Goal: Transaction & Acquisition: Purchase product/service

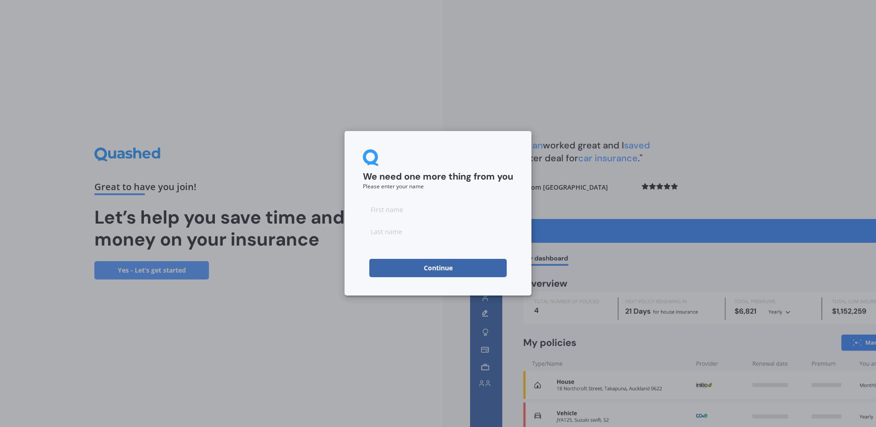
click at [436, 212] on input at bounding box center [438, 209] width 150 height 18
type input "Viktoria"
type input ":"
type input "Lencses"
click at [343, 254] on div "We need one more thing from you Please enter your name Viktoria Lencses Continue" at bounding box center [438, 213] width 876 height 427
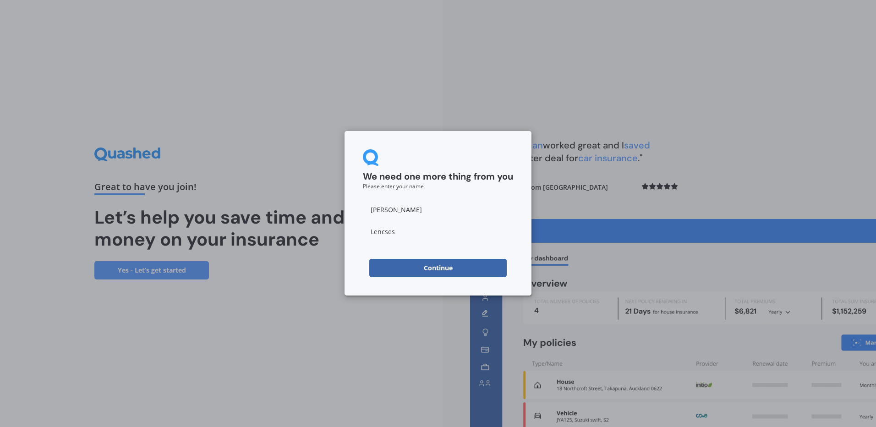
click at [403, 278] on div "We need one more thing from you Please enter your name Viktoria Lencses Continue" at bounding box center [438, 213] width 187 height 164
click at [401, 270] on button "Continue" at bounding box center [437, 268] width 137 height 18
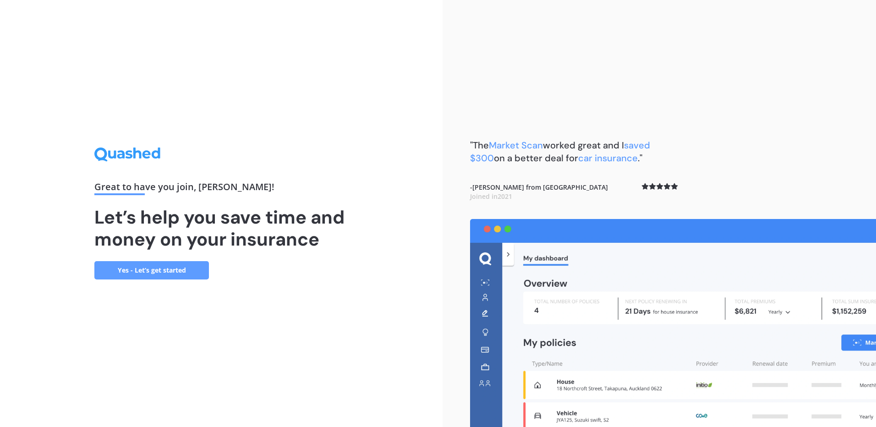
click at [138, 276] on link "Yes - Let’s get started" at bounding box center [151, 270] width 115 height 18
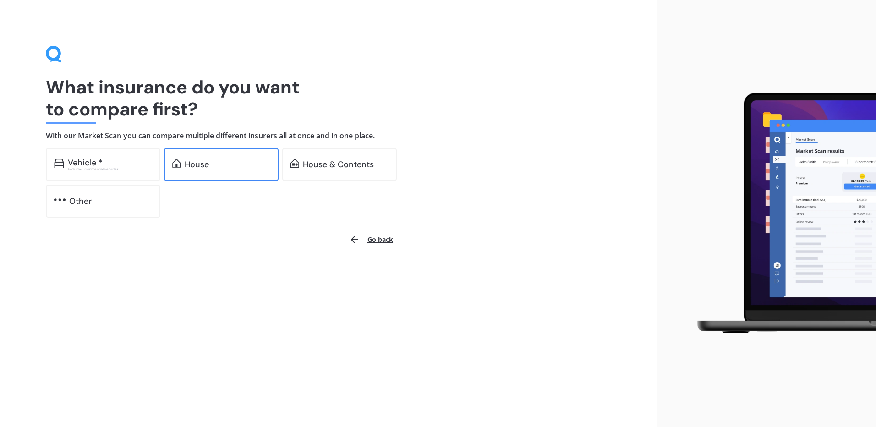
click at [226, 161] on div "House" at bounding box center [228, 164] width 86 height 9
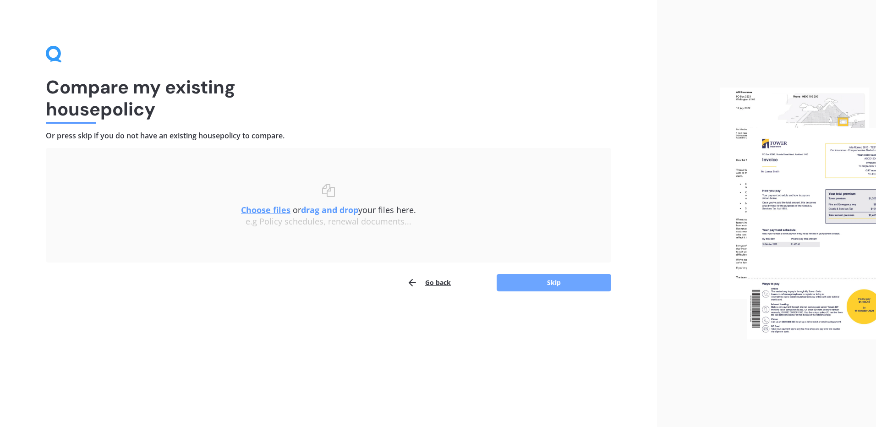
click at [521, 280] on button "Skip" at bounding box center [554, 282] width 115 height 17
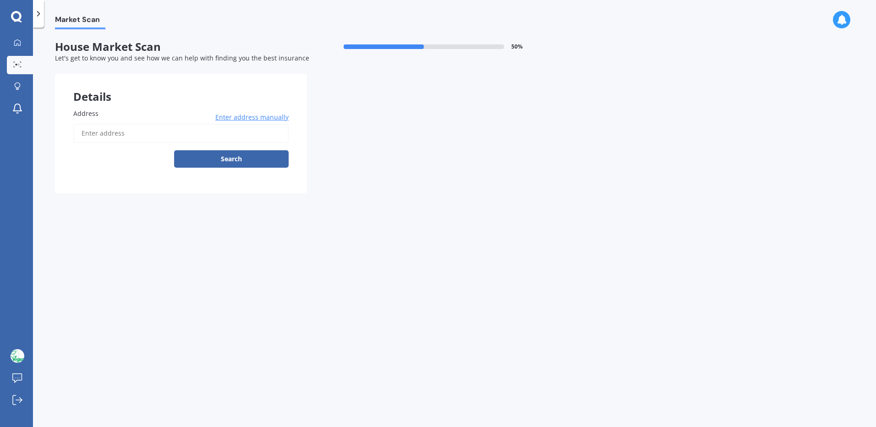
click at [117, 128] on input "Address" at bounding box center [180, 133] width 215 height 19
type input "lviktoria@gmail.com"
click at [174, 150] on button "Search" at bounding box center [231, 158] width 115 height 17
click at [192, 130] on input "lviktoria@gmail.com" at bounding box center [180, 133] width 215 height 19
drag, startPoint x: 188, startPoint y: 130, endPoint x: 71, endPoint y: 126, distance: 117.4
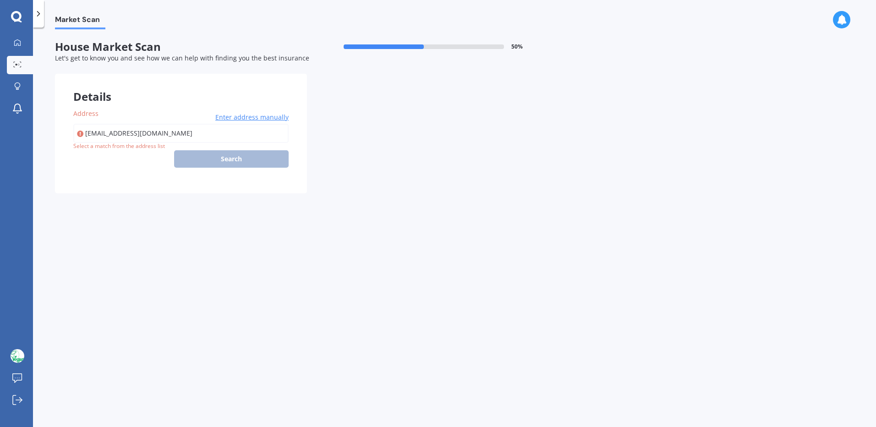
click at [71, 126] on div "Address lviktoria@gmail.com Enter address manually Search Select a match from t…" at bounding box center [181, 141] width 252 height 103
type input "3/43 Belt Road, Moturoa, New Plymouth 4310"
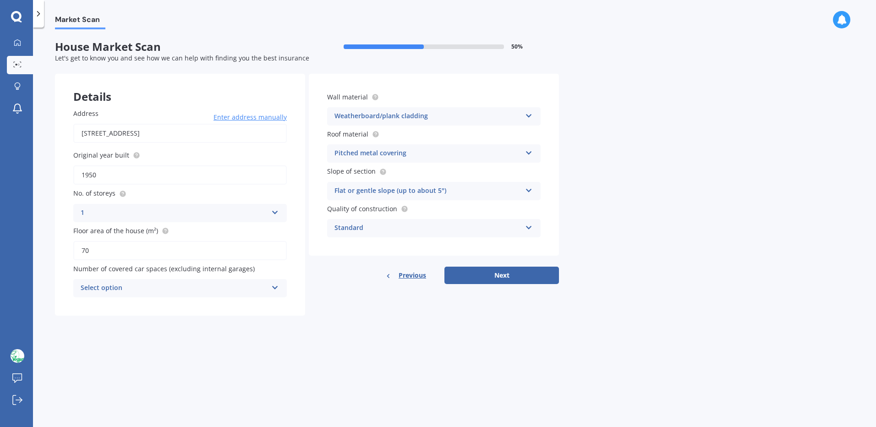
click at [110, 176] on input "1950" at bounding box center [180, 174] width 214 height 19
type input "1974"
click at [140, 196] on label "No. of storeys" at bounding box center [178, 193] width 210 height 10
click at [120, 286] on div "Select option" at bounding box center [174, 288] width 187 height 11
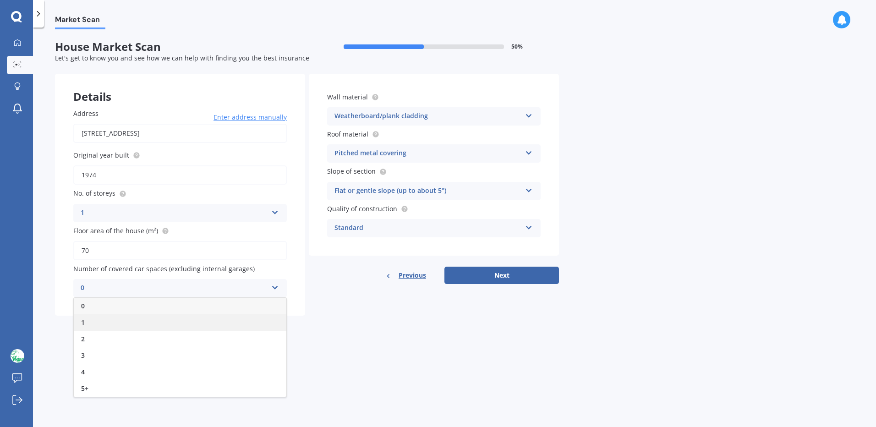
click at [109, 320] on div "1" at bounding box center [180, 322] width 213 height 16
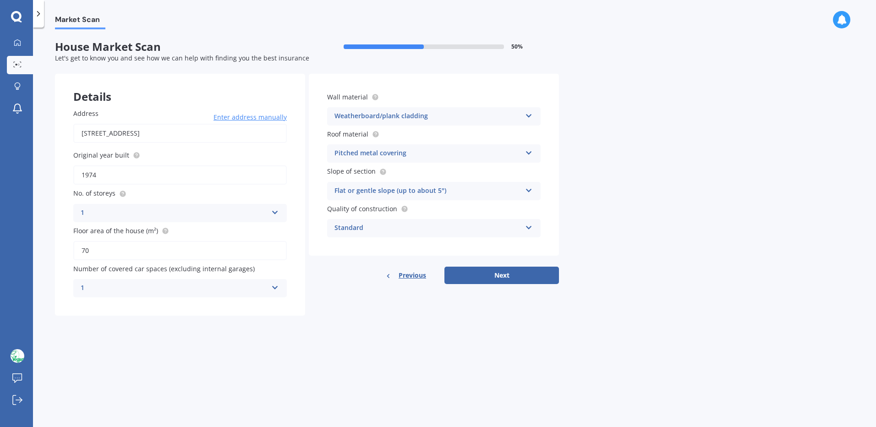
click at [501, 266] on div "Wall material Weatherboard/plank cladding Artificial weatherboard/plank claddin…" at bounding box center [434, 179] width 250 height 210
click at [500, 281] on button "Next" at bounding box center [501, 275] width 115 height 17
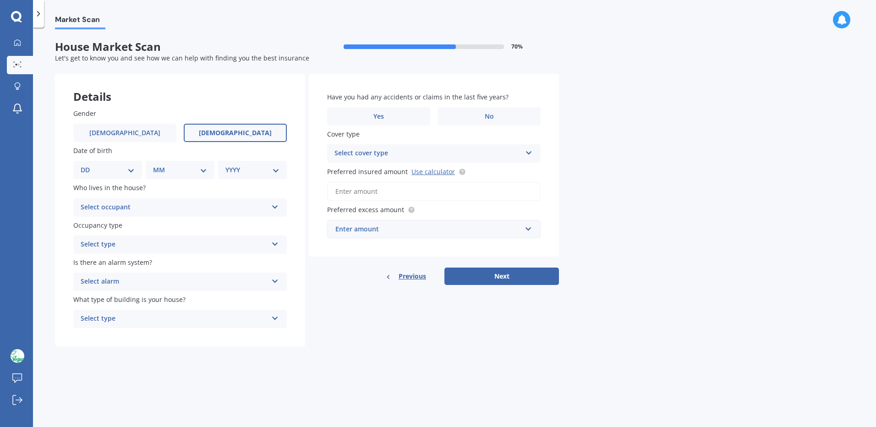
click at [261, 126] on label "Female" at bounding box center [235, 133] width 103 height 18
click at [0, 0] on input "Female" at bounding box center [0, 0] width 0 height 0
click at [129, 170] on select "DD 01 02 03 04 05 06 07 08 09 10 11 12 13 14 15 16 17 18 19 20 21 22 23 24 25 2…" at bounding box center [108, 170] width 54 height 10
select select "17"
click at [88, 165] on select "DD 01 02 03 04 05 06 07 08 09 10 11 12 13 14 15 16 17 18 19 20 21 22 23 24 25 2…" at bounding box center [108, 170] width 54 height 10
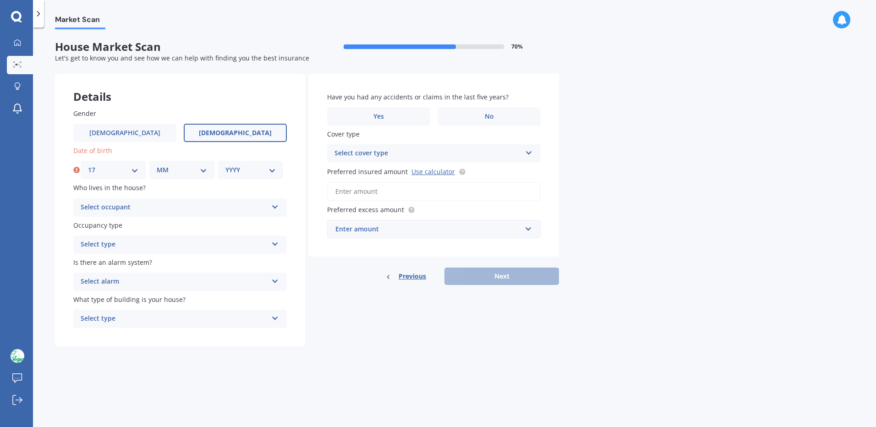
click at [185, 177] on div "MM 01 02 03 04 05 06 07 08 09 10 11 12" at bounding box center [181, 170] width 65 height 18
click at [185, 173] on select "MM 01 02 03 04 05 06 07 08 09 10 11 12" at bounding box center [182, 170] width 50 height 10
select select "01"
click at [157, 165] on select "MM 01 02 03 04 05 06 07 08 09 10 11 12" at bounding box center [182, 170] width 50 height 10
click at [230, 169] on select "YYYY 2009 2008 2007 2006 2005 2004 2003 2002 2001 2000 1999 1998 1997 1996 1995…" at bounding box center [250, 170] width 50 height 10
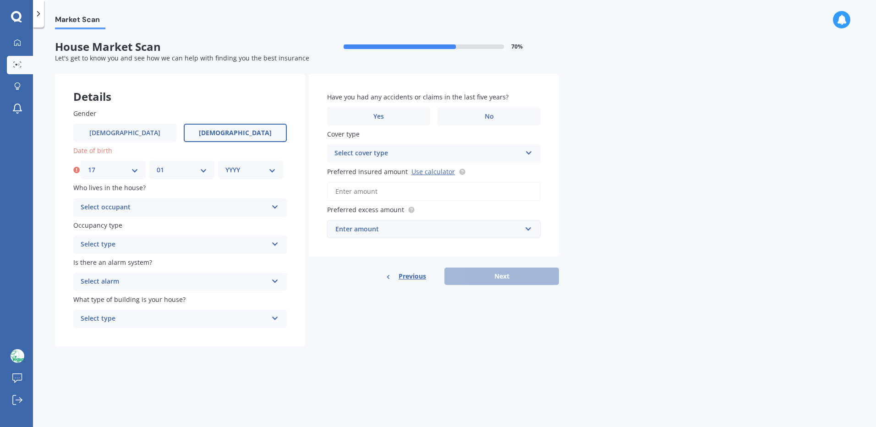
select select "1984"
click at [225, 165] on select "YYYY 2009 2008 2007 2006 2005 2004 2003 2002 2001 2000 1999 1998 1997 1996 1995…" at bounding box center [250, 170] width 50 height 10
click at [153, 213] on div "Select occupant Owner Owner + Boarder" at bounding box center [180, 207] width 214 height 18
click at [140, 227] on div "Owner" at bounding box center [180, 225] width 213 height 16
click at [130, 248] on div "Select type" at bounding box center [174, 244] width 187 height 11
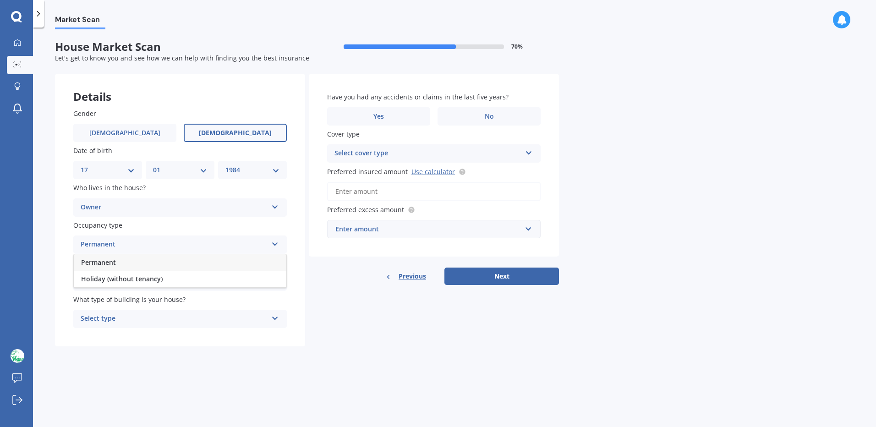
click at [122, 258] on div "Permanent" at bounding box center [180, 262] width 213 height 16
click at [152, 282] on div "Select alarm" at bounding box center [174, 281] width 187 height 11
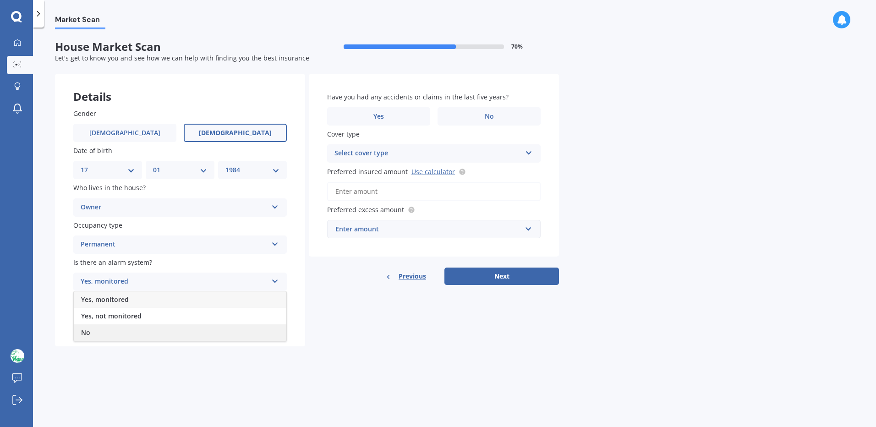
click at [129, 332] on div "No" at bounding box center [180, 332] width 213 height 16
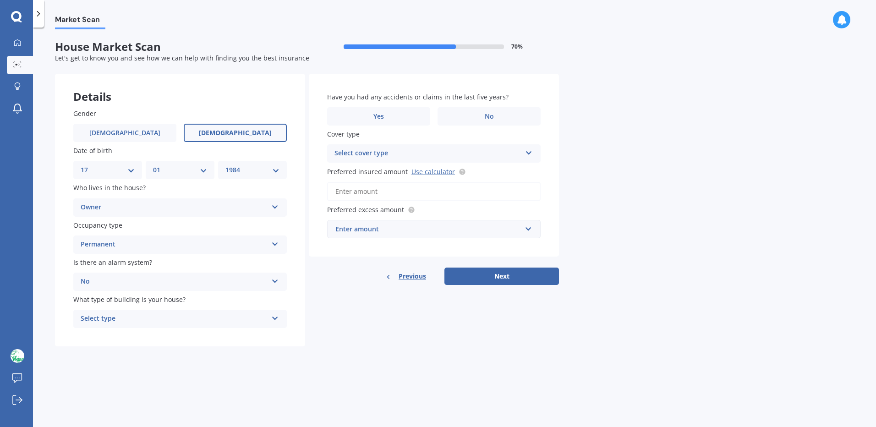
click at [119, 319] on div "Select type" at bounding box center [174, 318] width 187 height 11
click at [122, 338] on div "Freestanding" at bounding box center [180, 337] width 213 height 16
click at [471, 118] on label "No" at bounding box center [489, 116] width 103 height 18
click at [0, 0] on input "No" at bounding box center [0, 0] width 0 height 0
click at [392, 156] on div "Select cover type" at bounding box center [427, 153] width 187 height 11
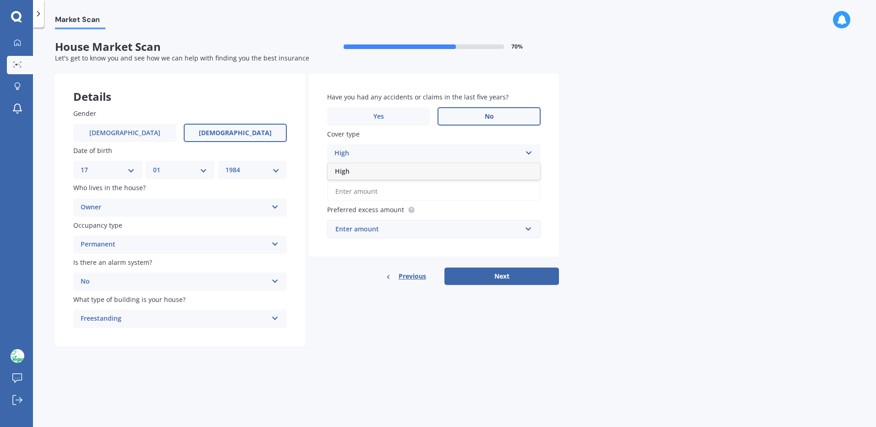
click at [392, 156] on div "High" at bounding box center [427, 153] width 187 height 11
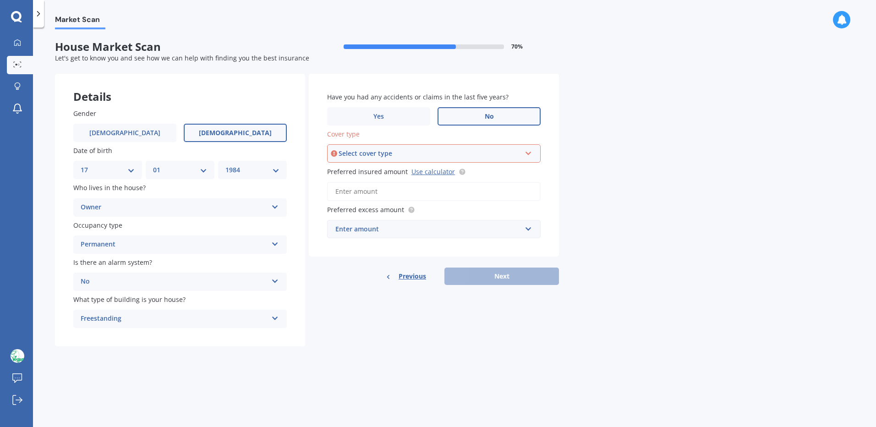
click at [358, 192] on input "Preferred insured amount Use calculator" at bounding box center [434, 191] width 214 height 19
click at [422, 172] on link "Use calculator" at bounding box center [433, 171] width 44 height 9
click at [360, 190] on input "Preferred insured amount Use calculator" at bounding box center [434, 191] width 214 height 19
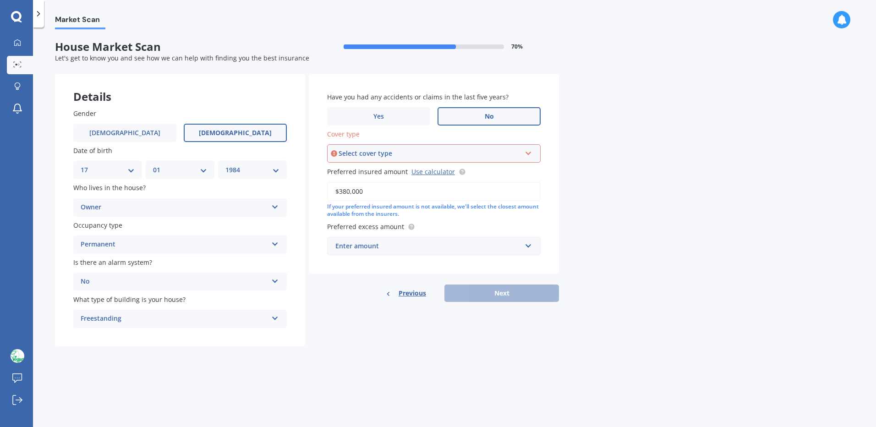
click at [573, 195] on div "Market Scan House Market Scan 70 % Let's get to know you and see how we can hel…" at bounding box center [454, 229] width 843 height 400
click at [373, 251] on div "Enter amount" at bounding box center [428, 246] width 186 height 10
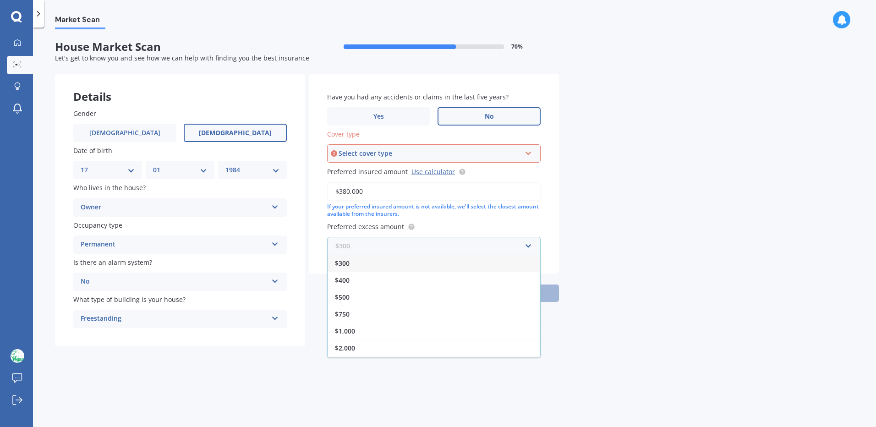
click at [373, 251] on input "text" at bounding box center [430, 245] width 205 height 17
click at [451, 226] on label "Preferred excess amount" at bounding box center [432, 227] width 210 height 10
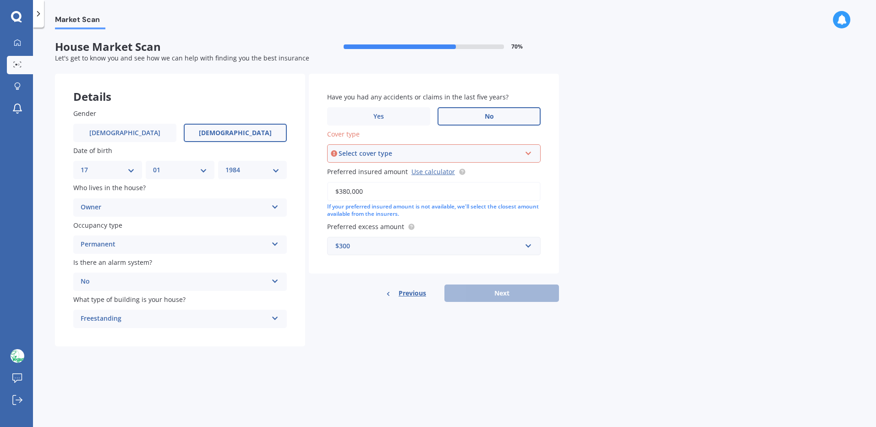
click at [459, 152] on div "Select cover type" at bounding box center [430, 153] width 182 height 10
click at [487, 144] on div "Cover type High High" at bounding box center [434, 145] width 214 height 33
drag, startPoint x: 410, startPoint y: 190, endPoint x: 114, endPoint y: 168, distance: 296.8
click at [171, 175] on div "Details Gender Male Female Date of birth DD 01 02 03 04 05 06 07 08 09 10 11 12…" at bounding box center [307, 210] width 504 height 273
type input "$400,000"
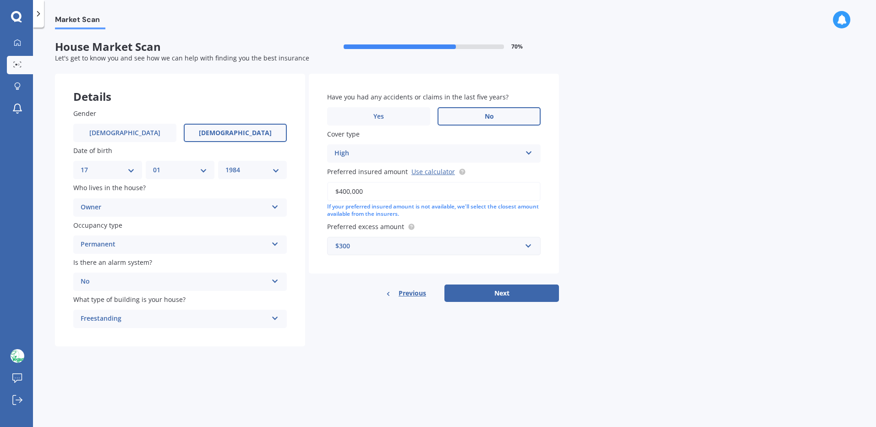
click at [407, 246] on div "$300" at bounding box center [428, 246] width 186 height 10
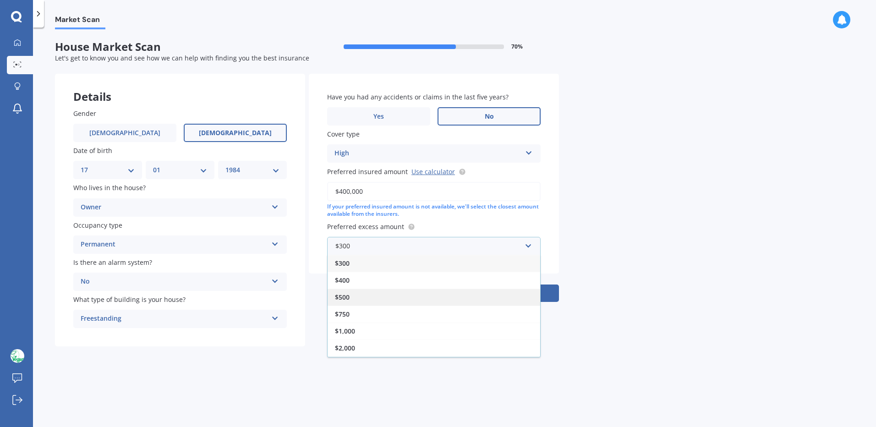
click at [376, 302] on div "$500" at bounding box center [434, 297] width 213 height 17
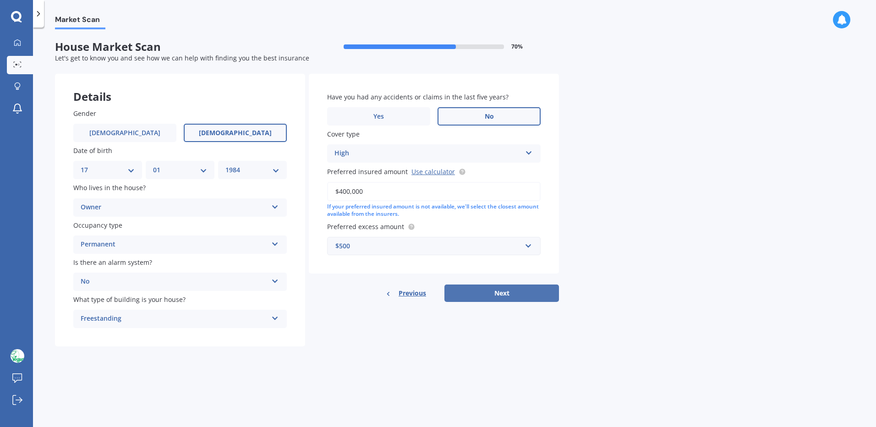
click at [491, 291] on button "Next" at bounding box center [501, 293] width 115 height 17
select select "17"
select select "01"
select select "1984"
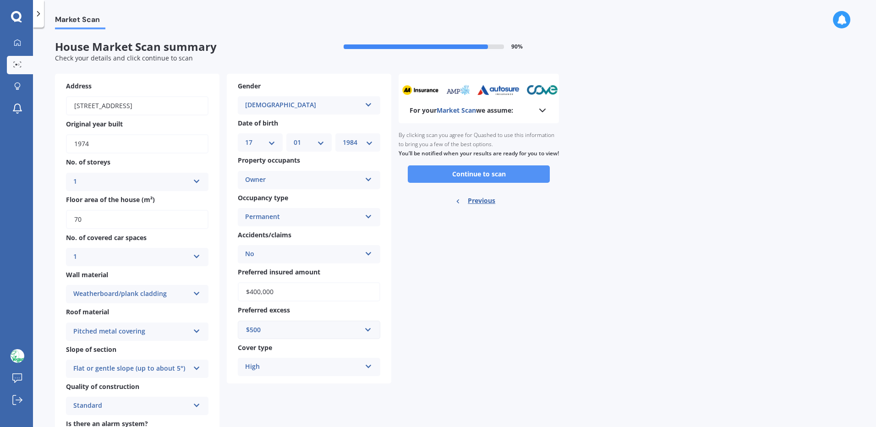
click at [495, 180] on button "Continue to scan" at bounding box center [479, 173] width 142 height 17
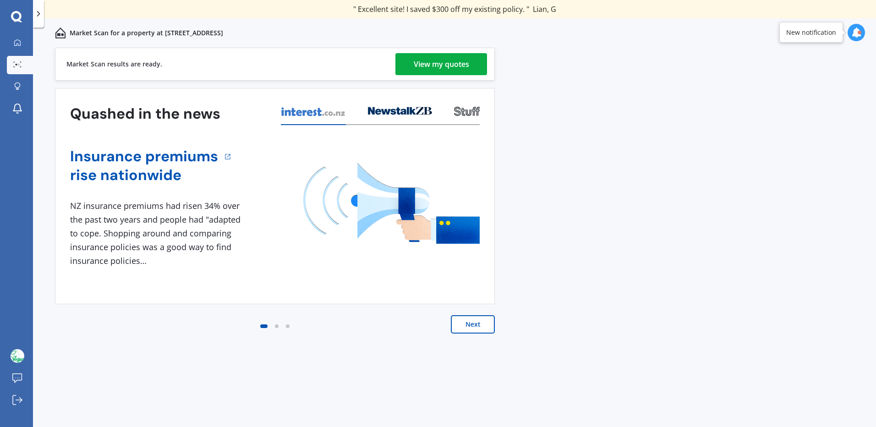
click at [458, 60] on div "View my quotes" at bounding box center [441, 64] width 55 height 22
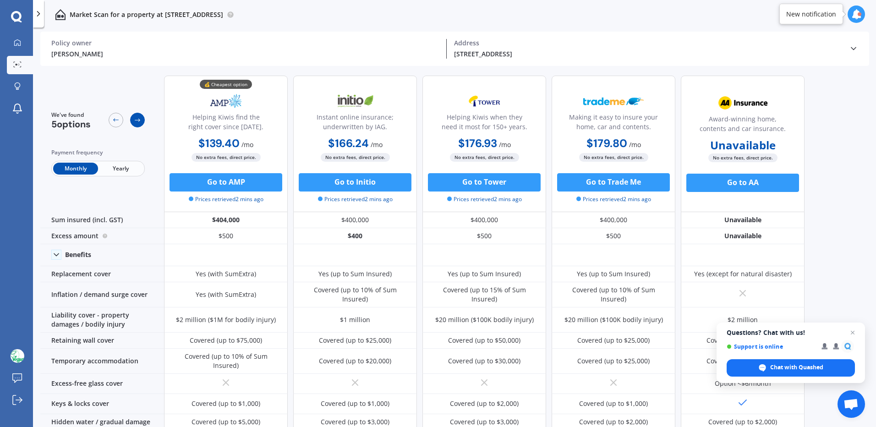
click at [138, 118] on icon at bounding box center [137, 119] width 7 height 7
click at [121, 167] on span "Yearly" at bounding box center [120, 169] width 45 height 12
click at [137, 119] on icon at bounding box center [137, 119] width 7 height 7
click at [76, 168] on span "Monthly" at bounding box center [75, 169] width 45 height 12
click at [126, 168] on span "Yearly" at bounding box center [120, 169] width 45 height 12
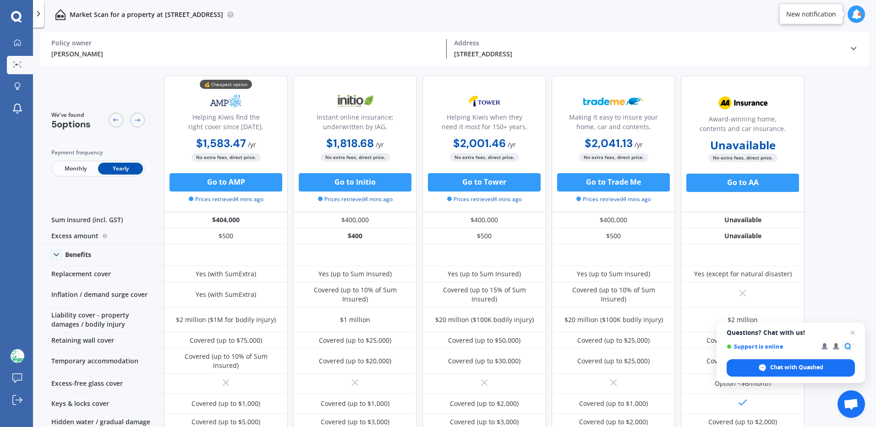
click at [68, 171] on span "Monthly" at bounding box center [75, 169] width 45 height 12
click at [120, 171] on span "Yearly" at bounding box center [120, 169] width 45 height 12
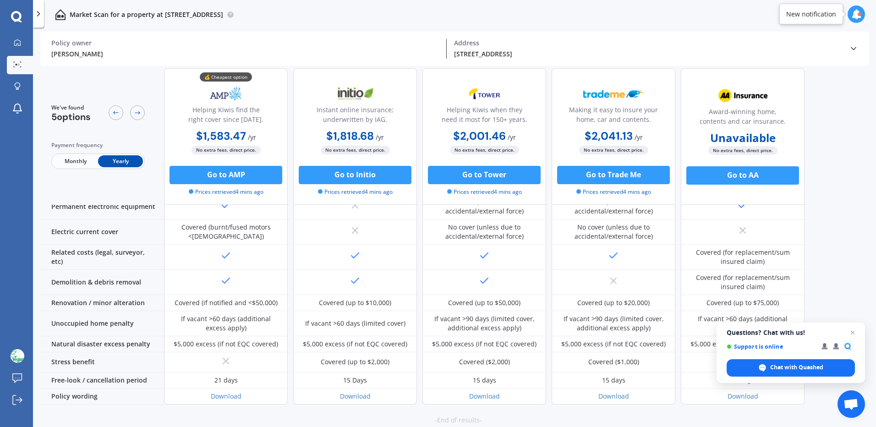
scroll to position [342, 0]
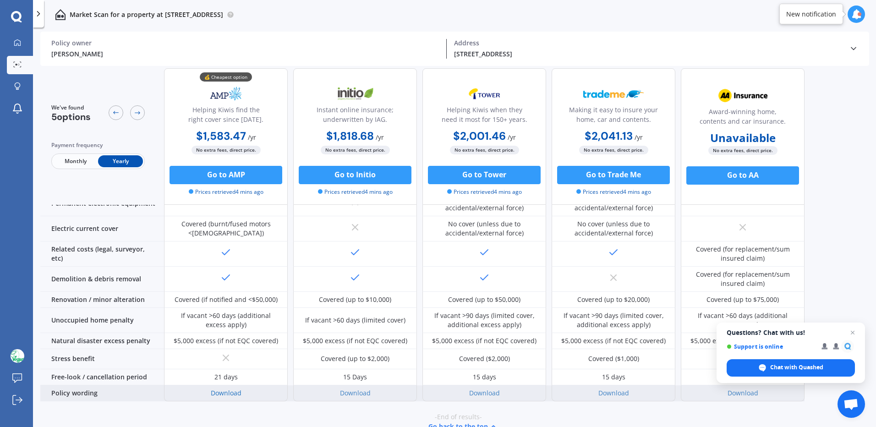
click at [226, 389] on link "Download" at bounding box center [226, 393] width 31 height 9
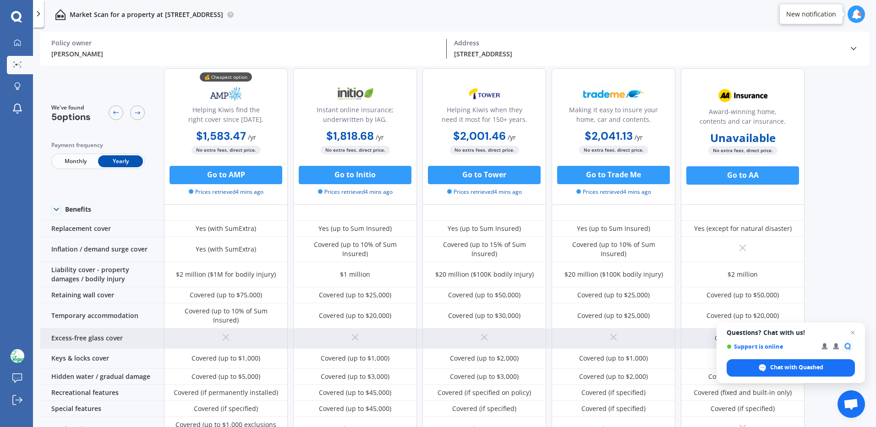
scroll to position [0, 0]
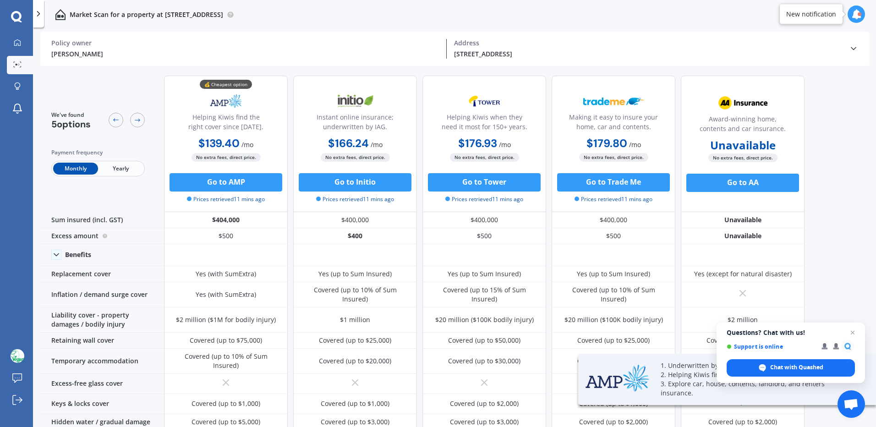
click at [830, 110] on div "We've found 5 options Payment frequency Monthly Yearly 💰 Cheapest option Helpin…" at bounding box center [458, 248] width 836 height 361
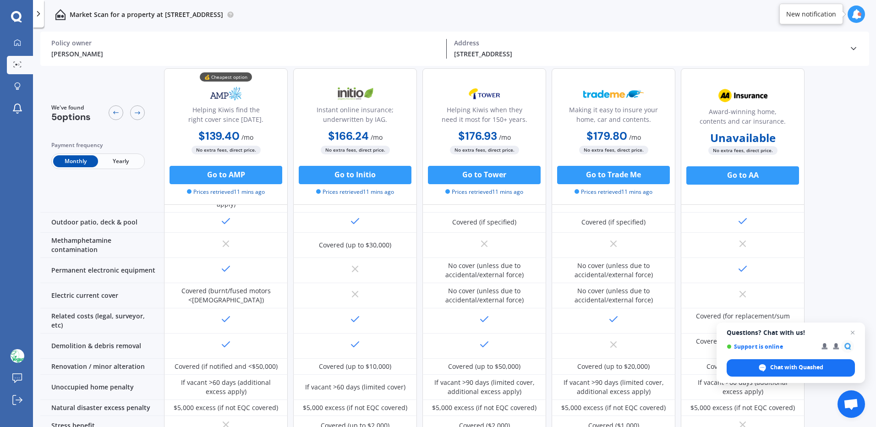
click at [115, 162] on span "Yearly" at bounding box center [120, 161] width 45 height 12
drag, startPoint x: 193, startPoint y: 138, endPoint x: 285, endPoint y: 136, distance: 92.1
click at [285, 136] on div "$1,583.47 / yr $1,583.47 / yr $139.40 / mo" at bounding box center [226, 137] width 124 height 18
copy span "$1,583.47 / yr"
